Goal: Information Seeking & Learning: Learn about a topic

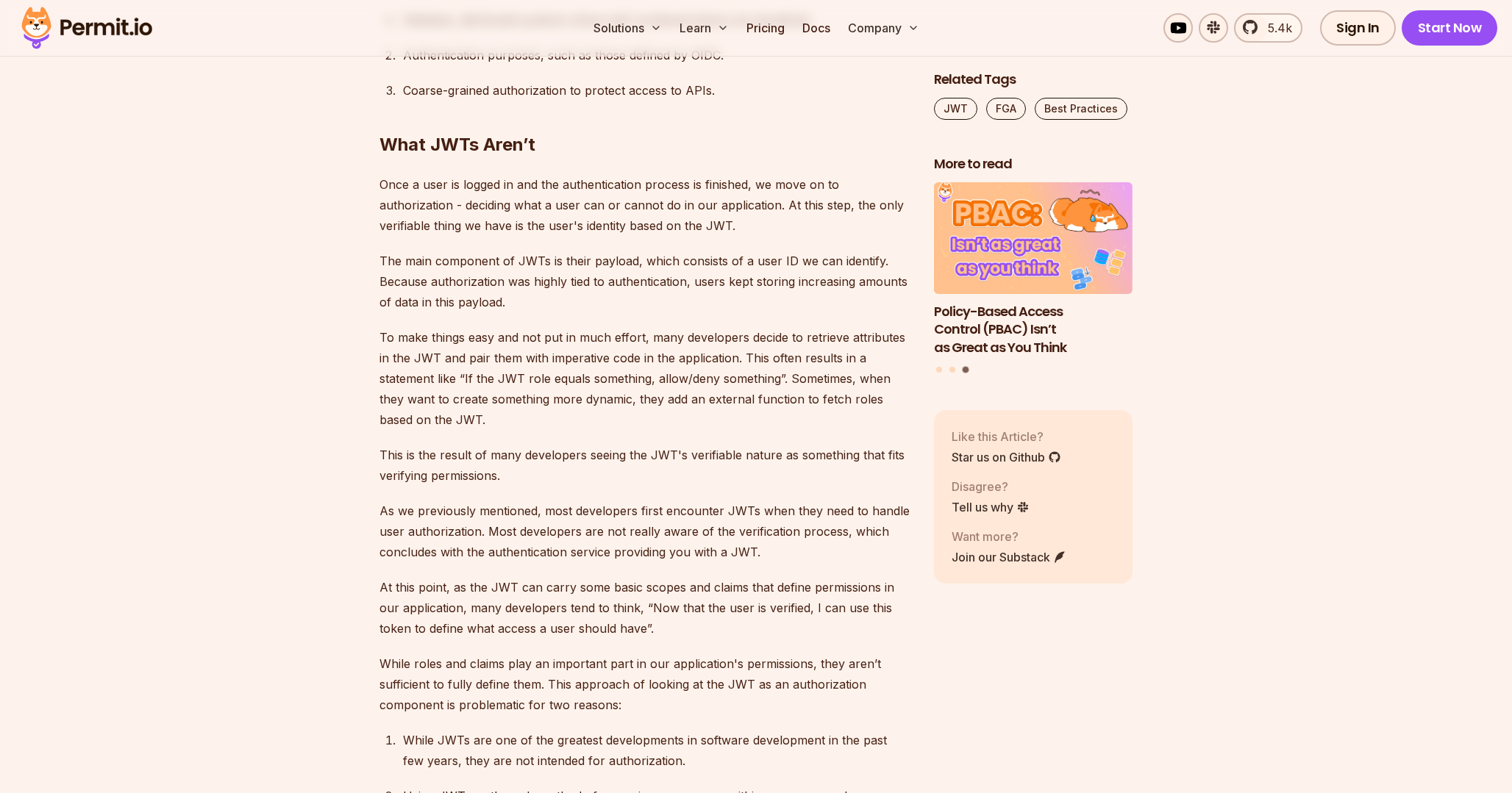
scroll to position [3127, 0]
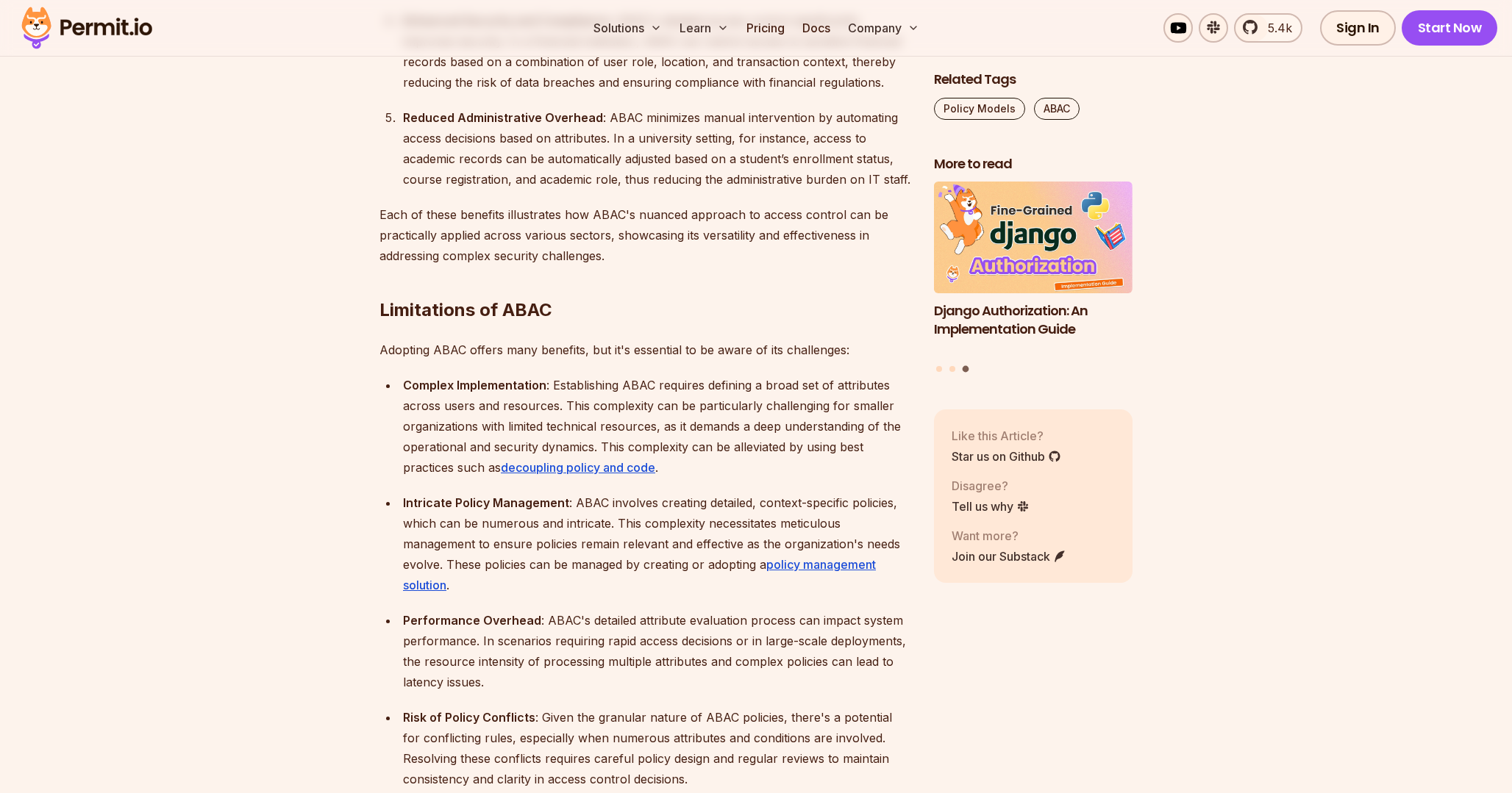
scroll to position [3640, 0]
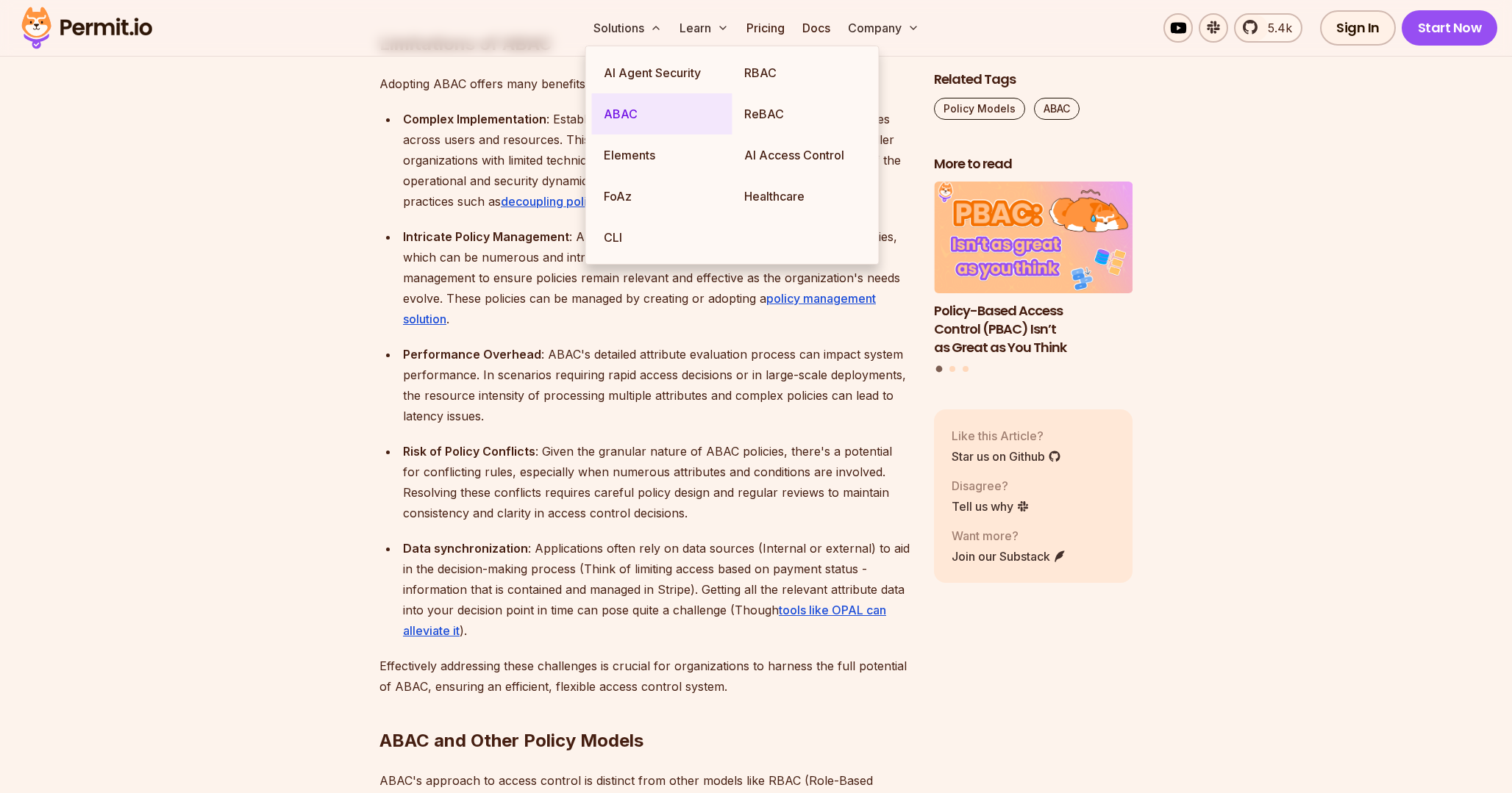
click at [622, 113] on link "ABAC" at bounding box center [662, 114] width 140 height 41
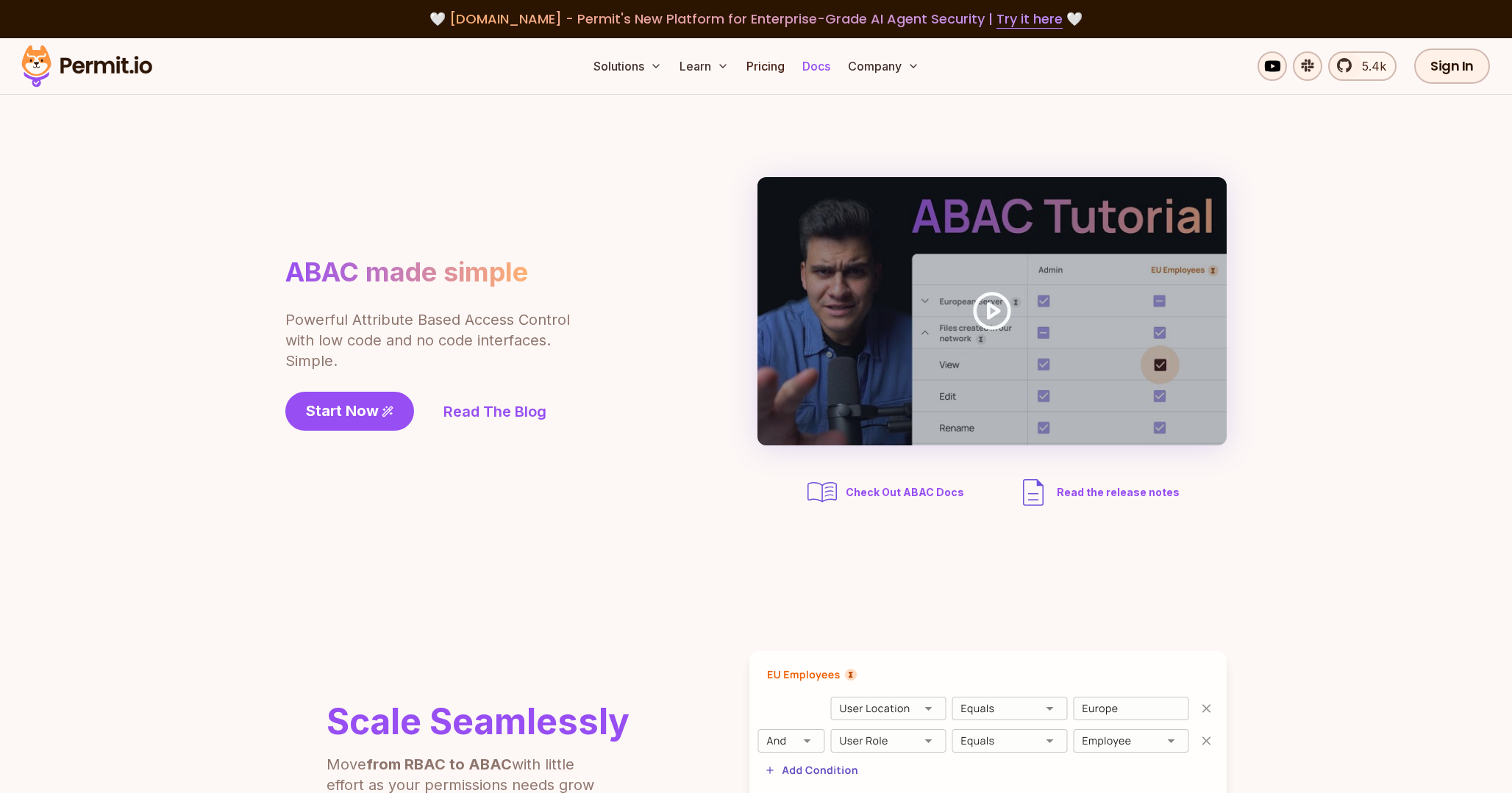
click at [823, 69] on link "Docs" at bounding box center [816, 66] width 40 height 30
click at [492, 529] on section "ABAC made simple Powerful Attribute Based Access Control with low code and no c…" at bounding box center [756, 343] width 1512 height 497
